Goal: Navigation & Orientation: Find specific page/section

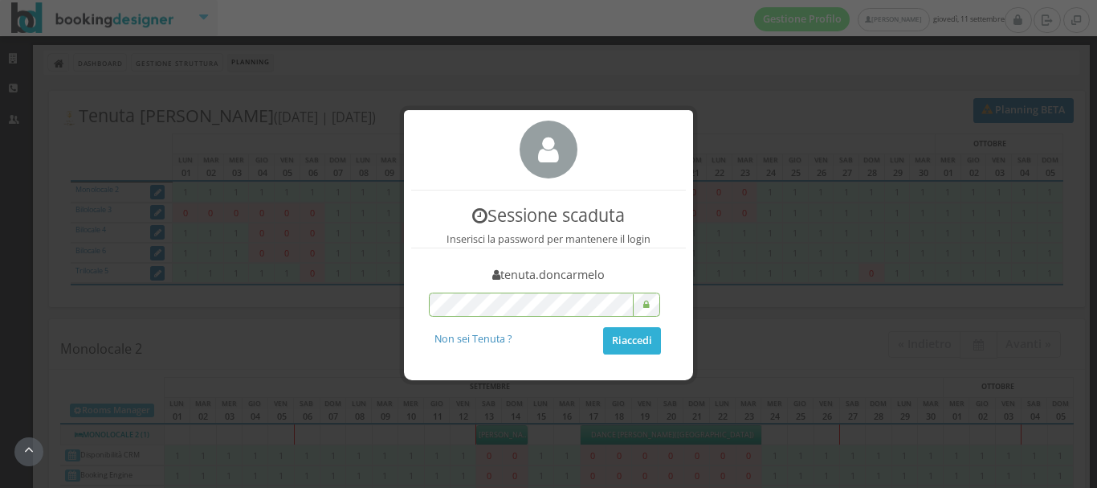
scroll to position [1374, 0]
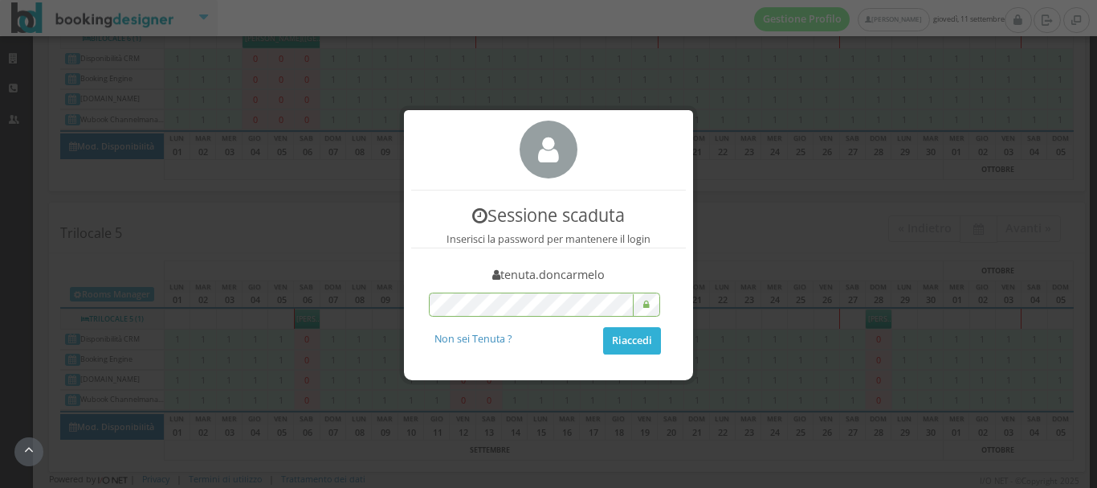
click at [623, 341] on button "Riaccedi" at bounding box center [632, 340] width 58 height 27
click at [643, 73] on div "1 La sessione sta per scadere Vuoi rimanere ancora collegato? Scollegami Resta …" at bounding box center [548, 244] width 1097 height 488
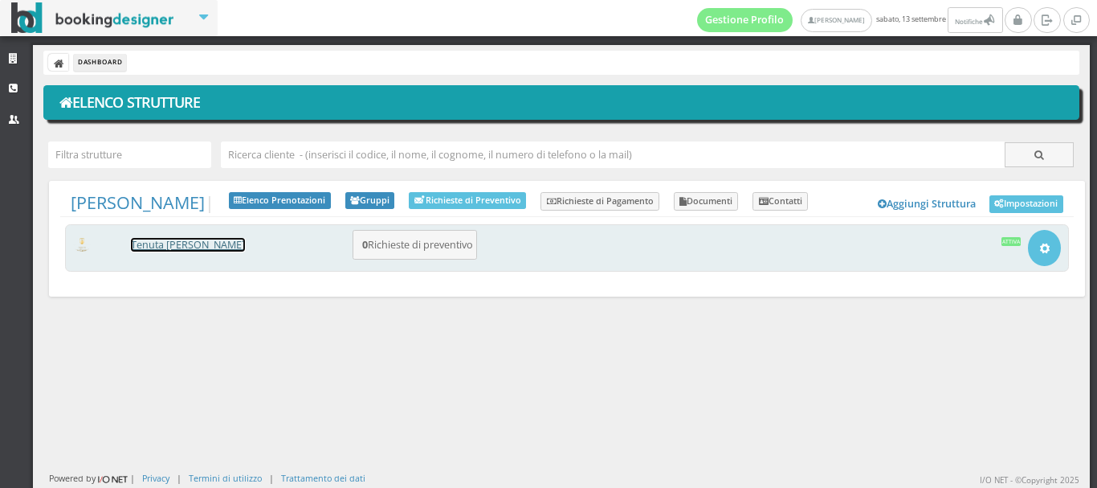
click at [210, 251] on link "Tenuta [PERSON_NAME]" at bounding box center [188, 245] width 114 height 14
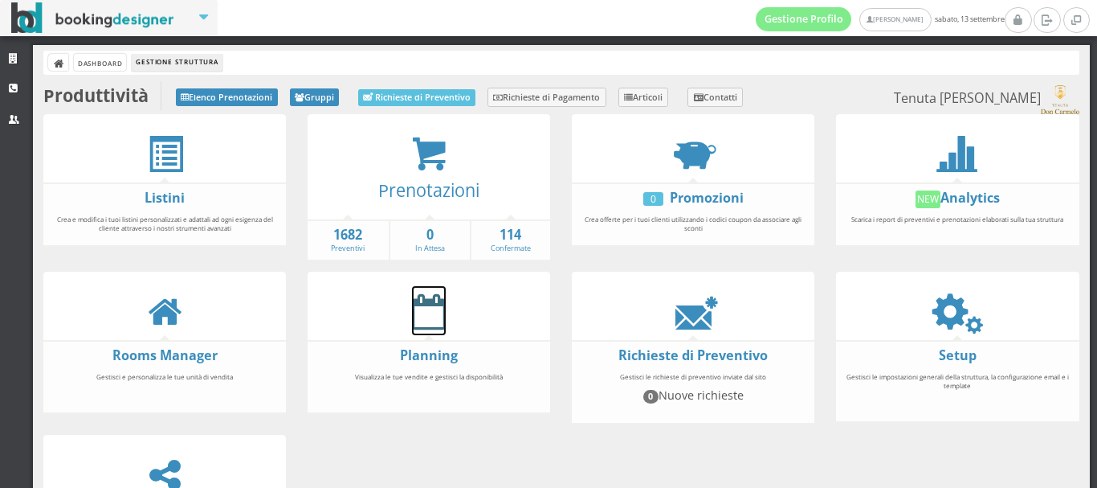
click at [425, 316] on icon at bounding box center [429, 311] width 34 height 36
